Goal: Task Accomplishment & Management: Use online tool/utility

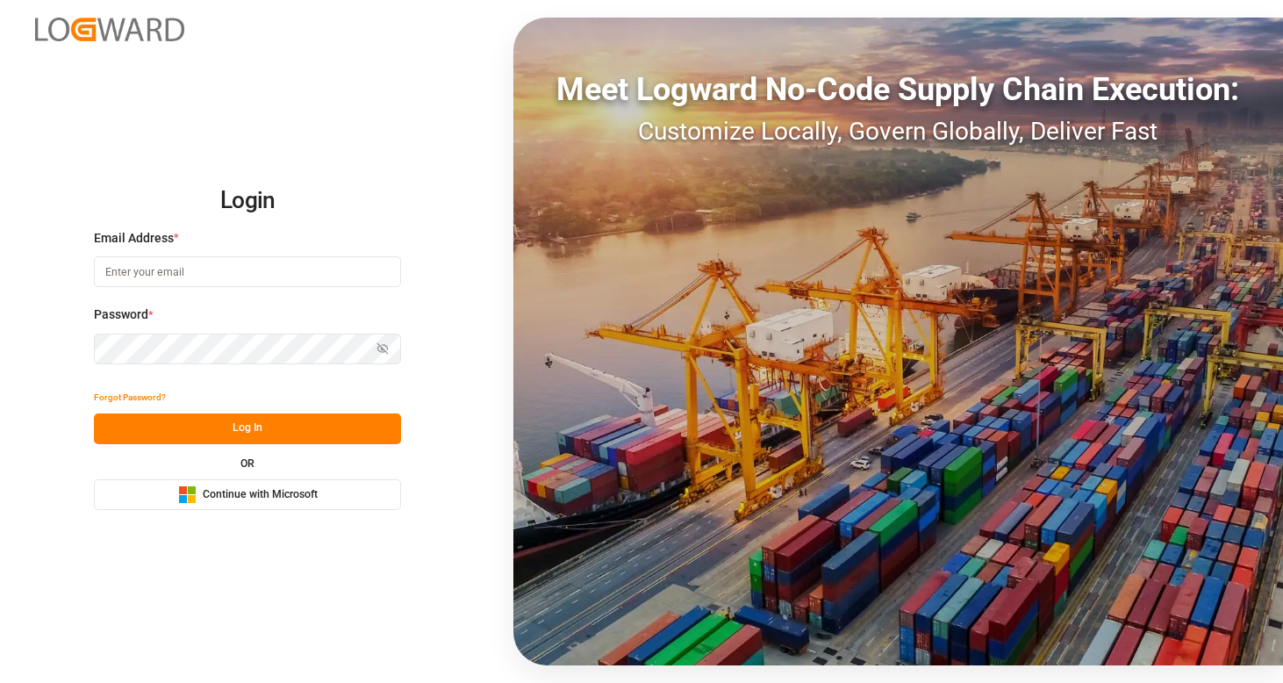
click at [326, 491] on button "Microsoft Logo Continue with Microsoft" at bounding box center [247, 494] width 307 height 31
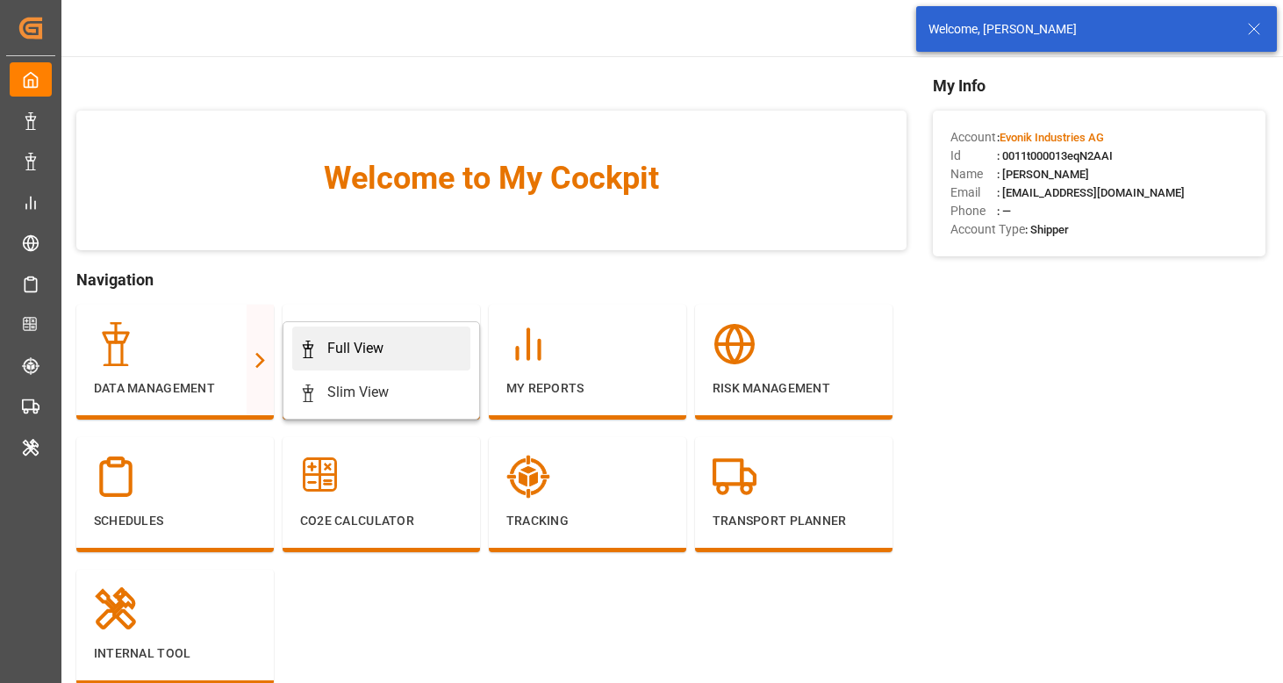
click at [341, 343] on div "Full View" at bounding box center [355, 348] width 56 height 21
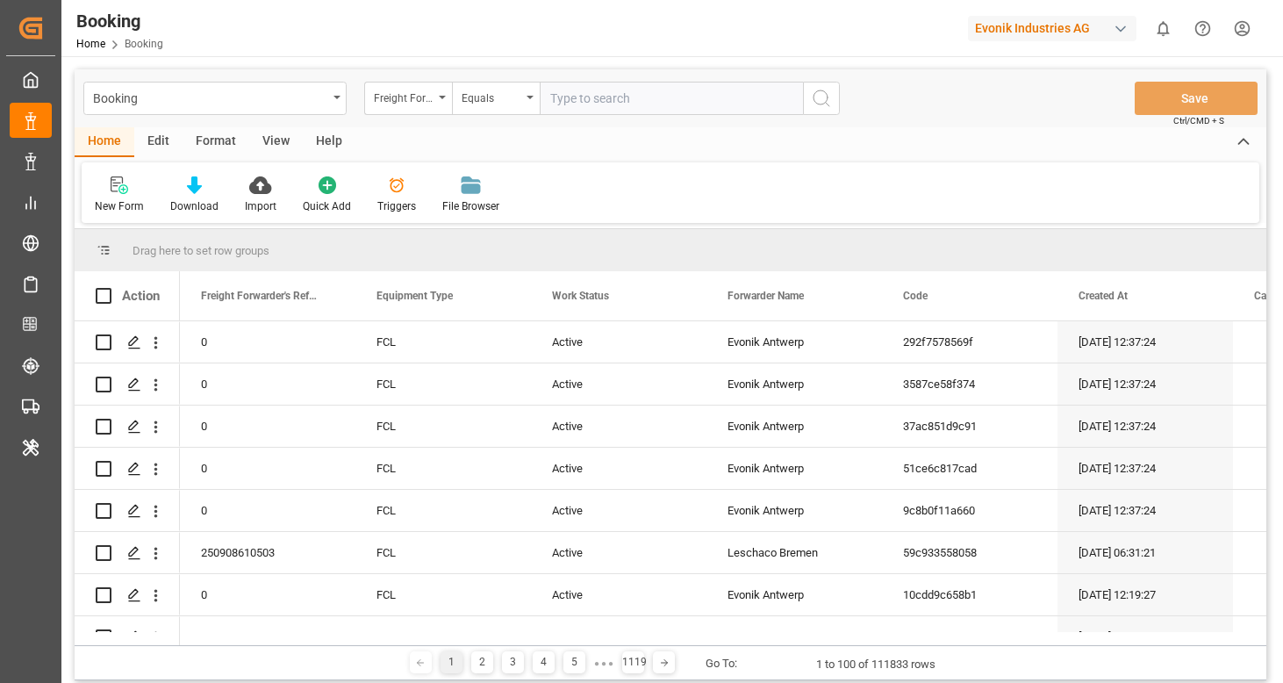
click at [219, 147] on div "Format" at bounding box center [216, 142] width 67 height 30
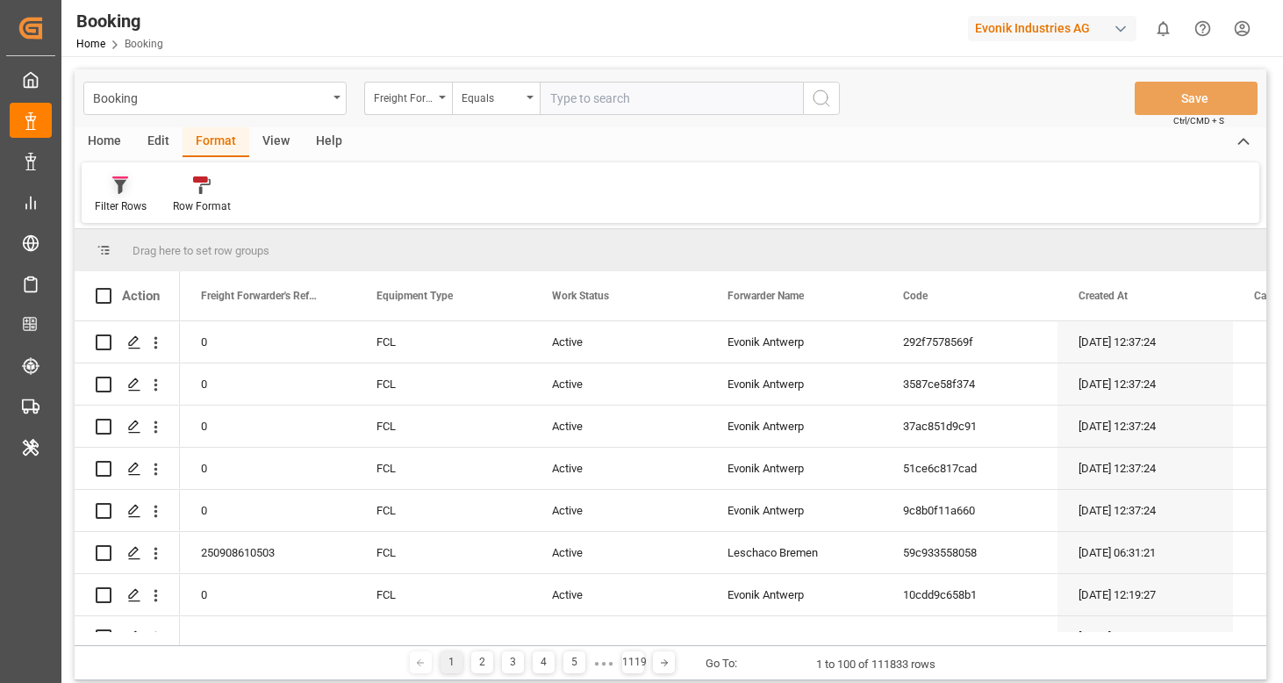
click at [141, 179] on div at bounding box center [121, 185] width 52 height 18
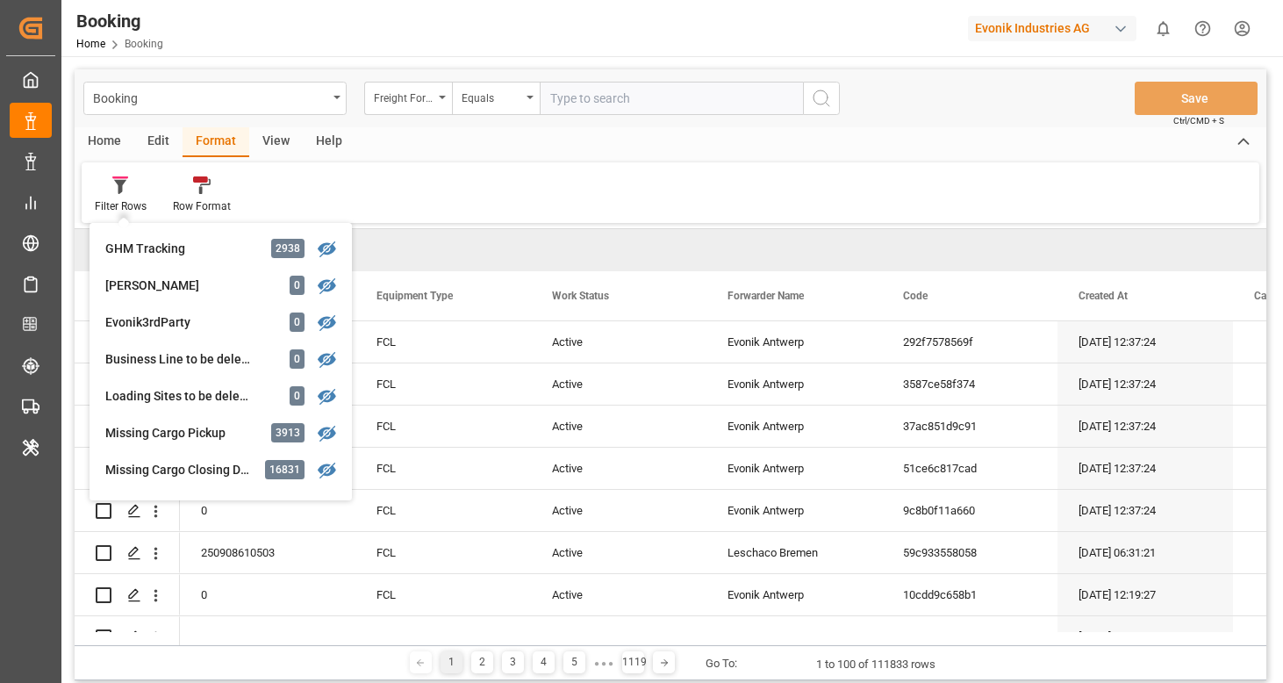
click at [491, 172] on div "Filter Rows GHM Tracking 2938 Karl gross 0 Evonik3rdParty 0 Business Line to be…" at bounding box center [671, 192] width 1178 height 61
